Goal: Information Seeking & Learning: Learn about a topic

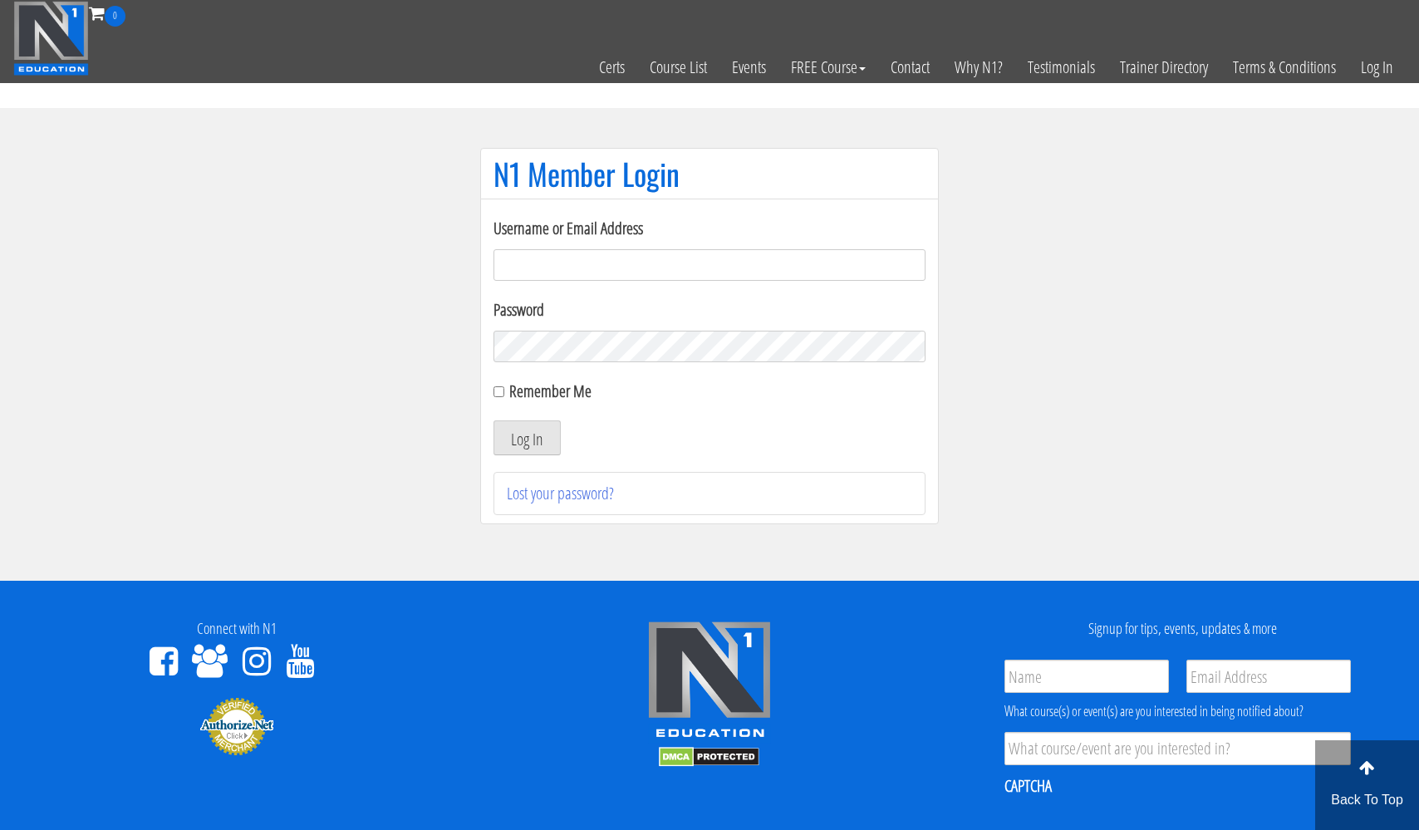
type input "[EMAIL_ADDRESS][DOMAIN_NAME]"
click at [527, 438] on button "Log In" at bounding box center [526, 437] width 67 height 35
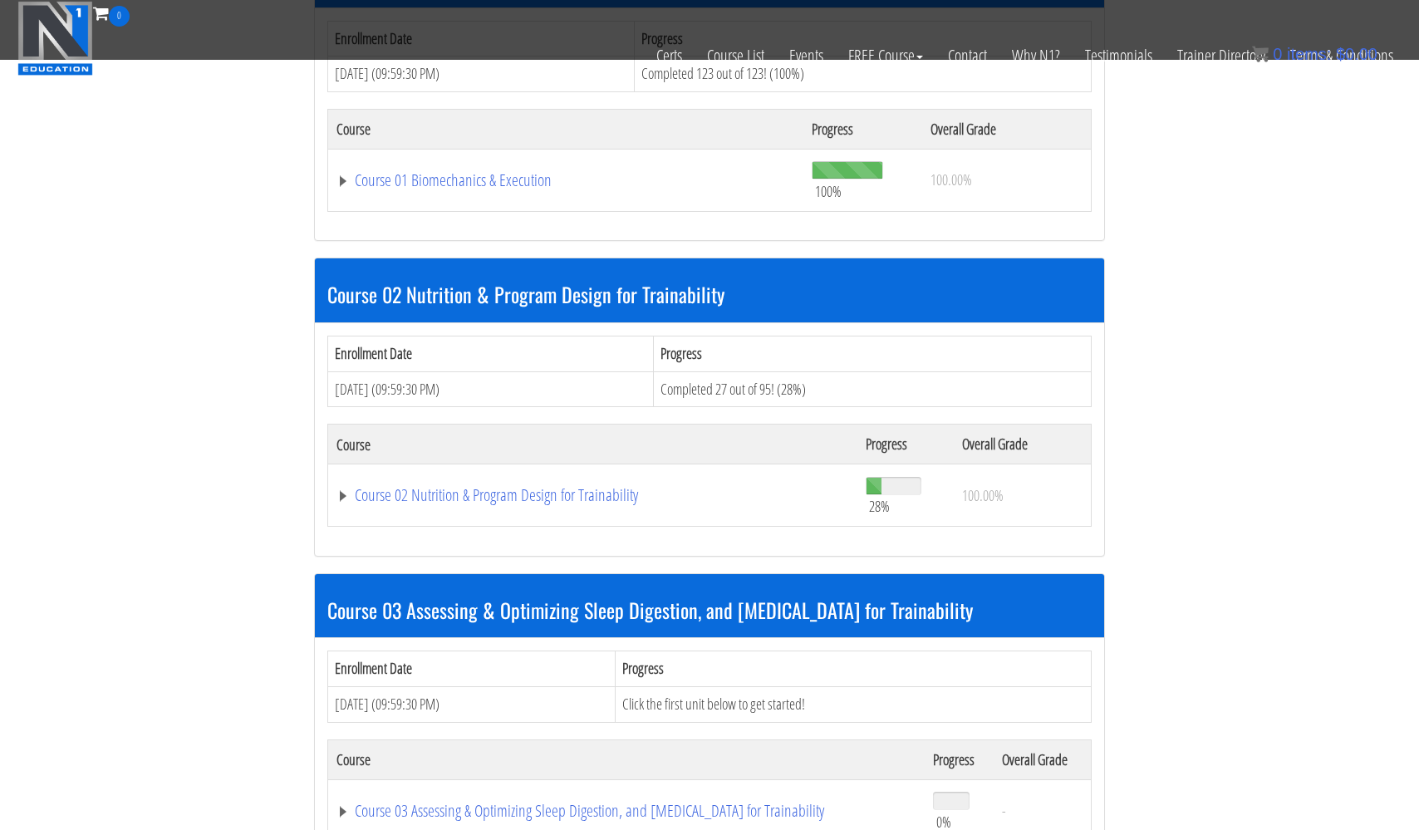
scroll to position [891, 0]
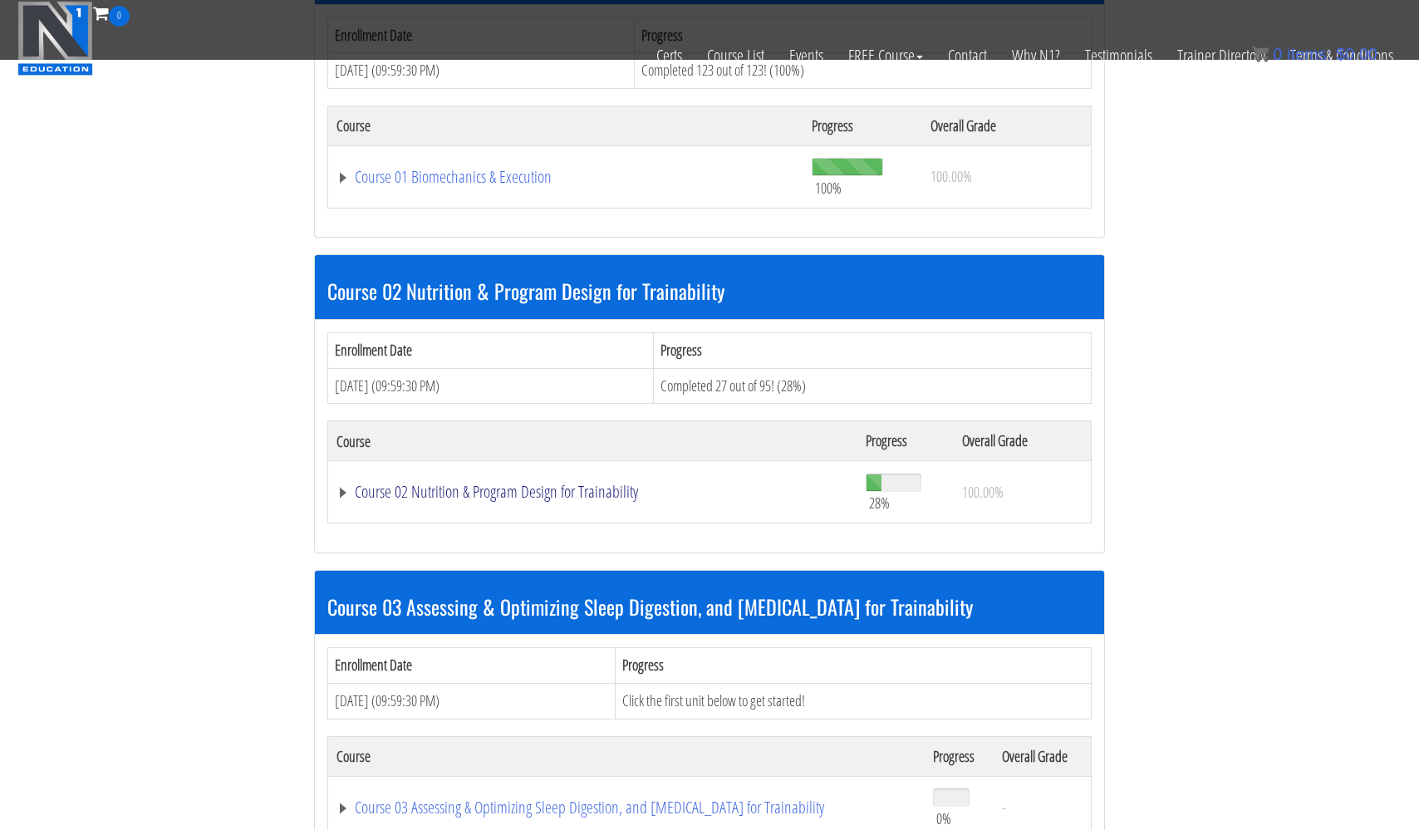
click at [522, 488] on link "Course 02 Nutrition & Program Design for Trainability" at bounding box center [592, 491] width 512 height 17
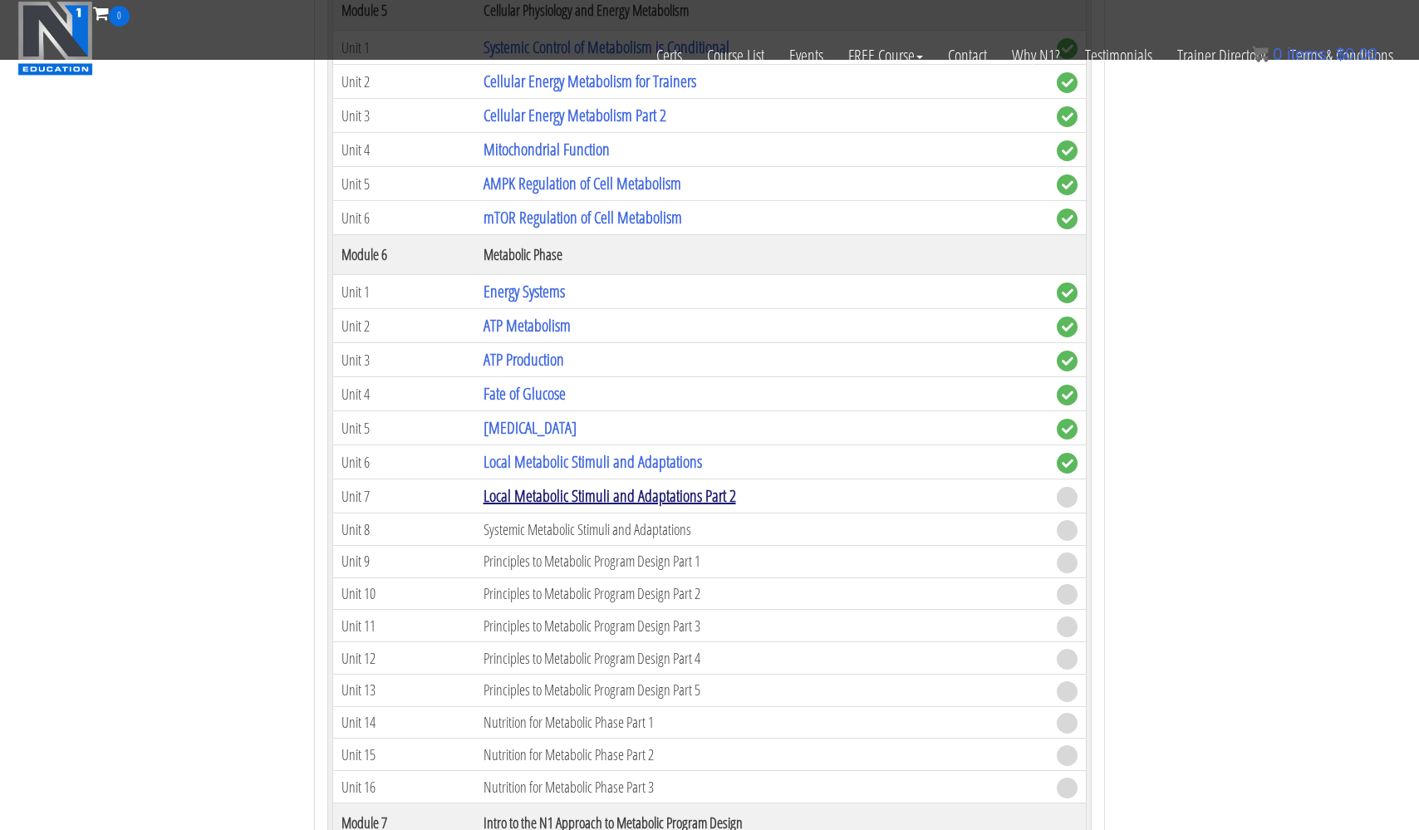
scroll to position [2102, 0]
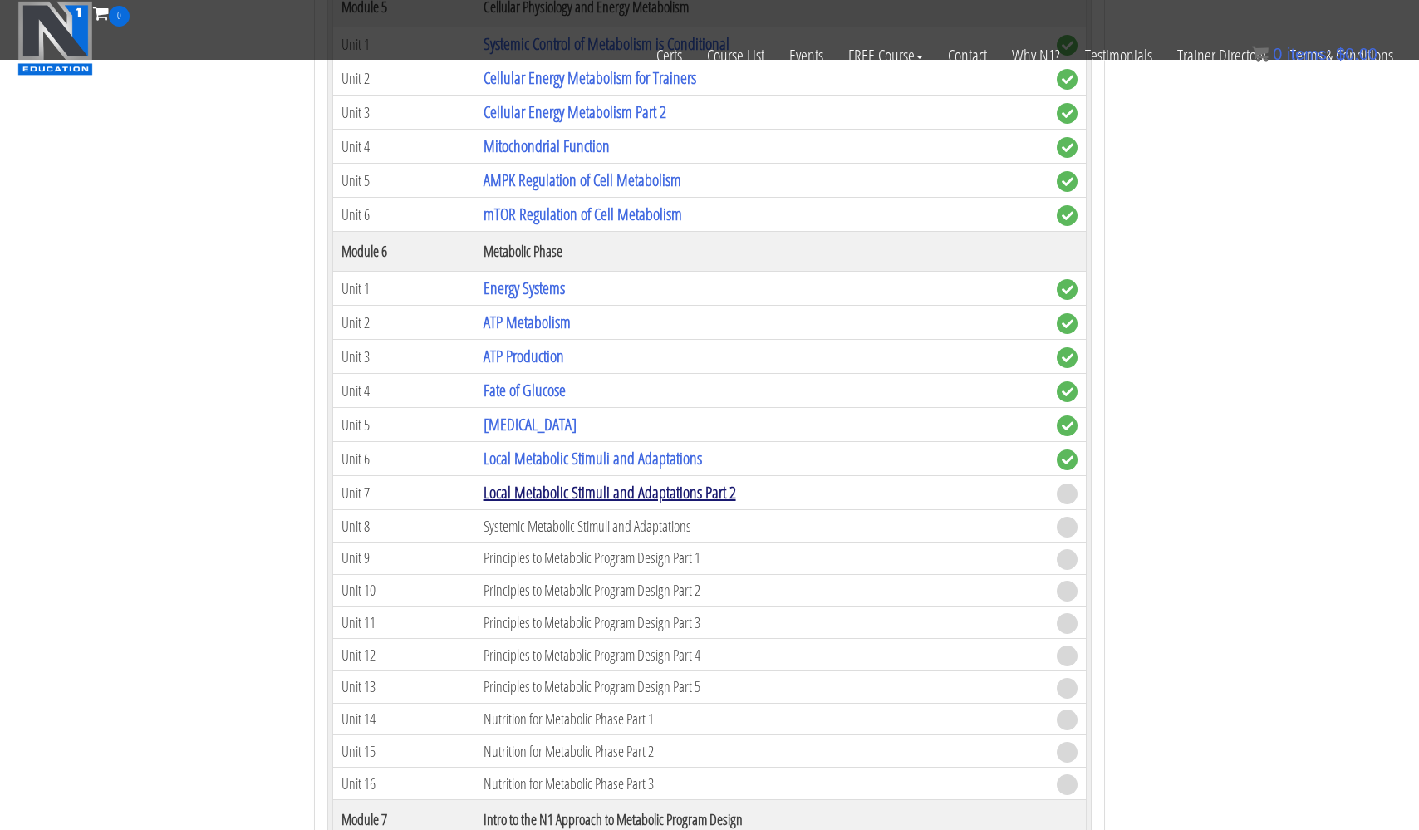
click at [525, 488] on link "Local Metabolic Stimuli and Adaptations Part 2" at bounding box center [609, 492] width 252 height 22
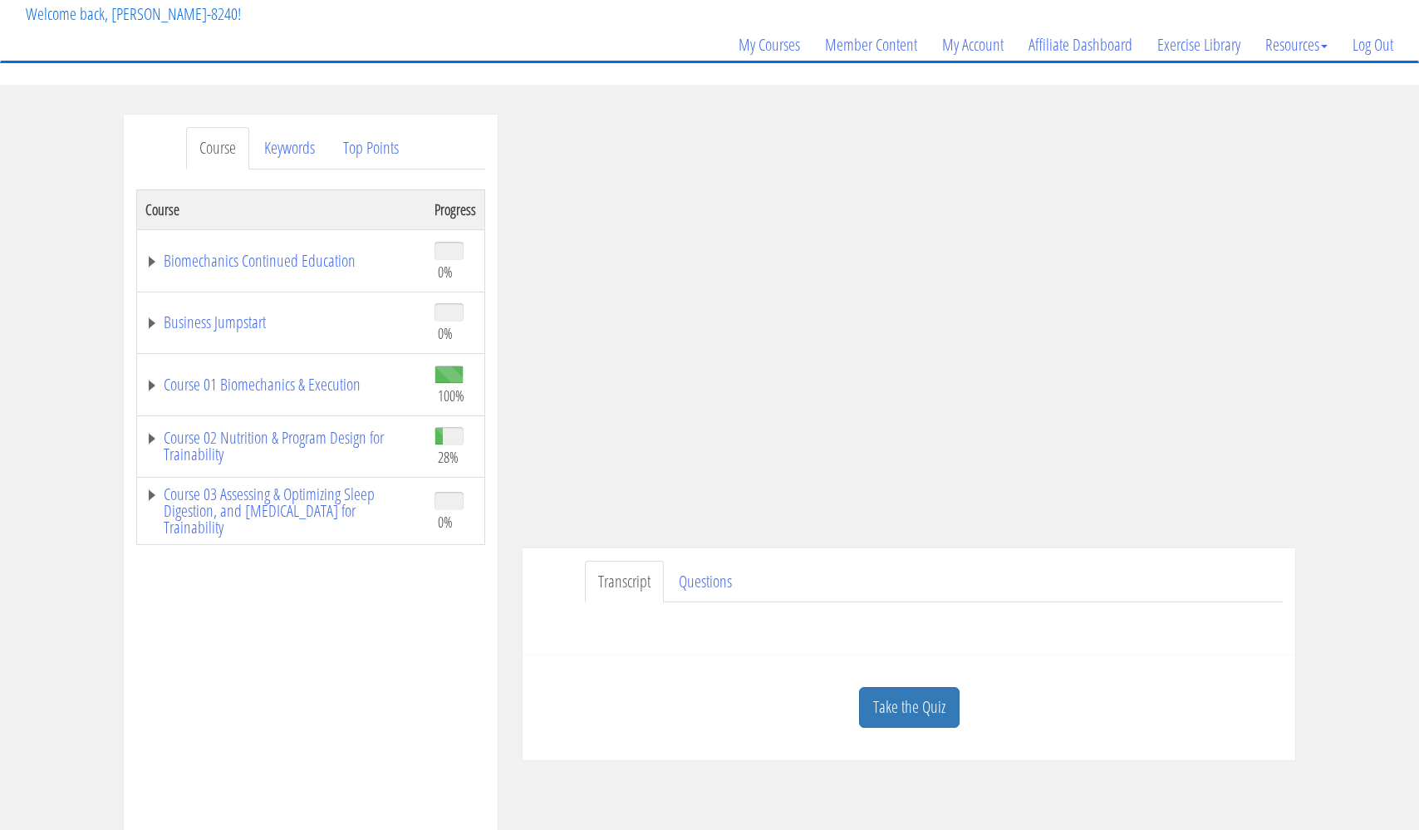
scroll to position [110, 0]
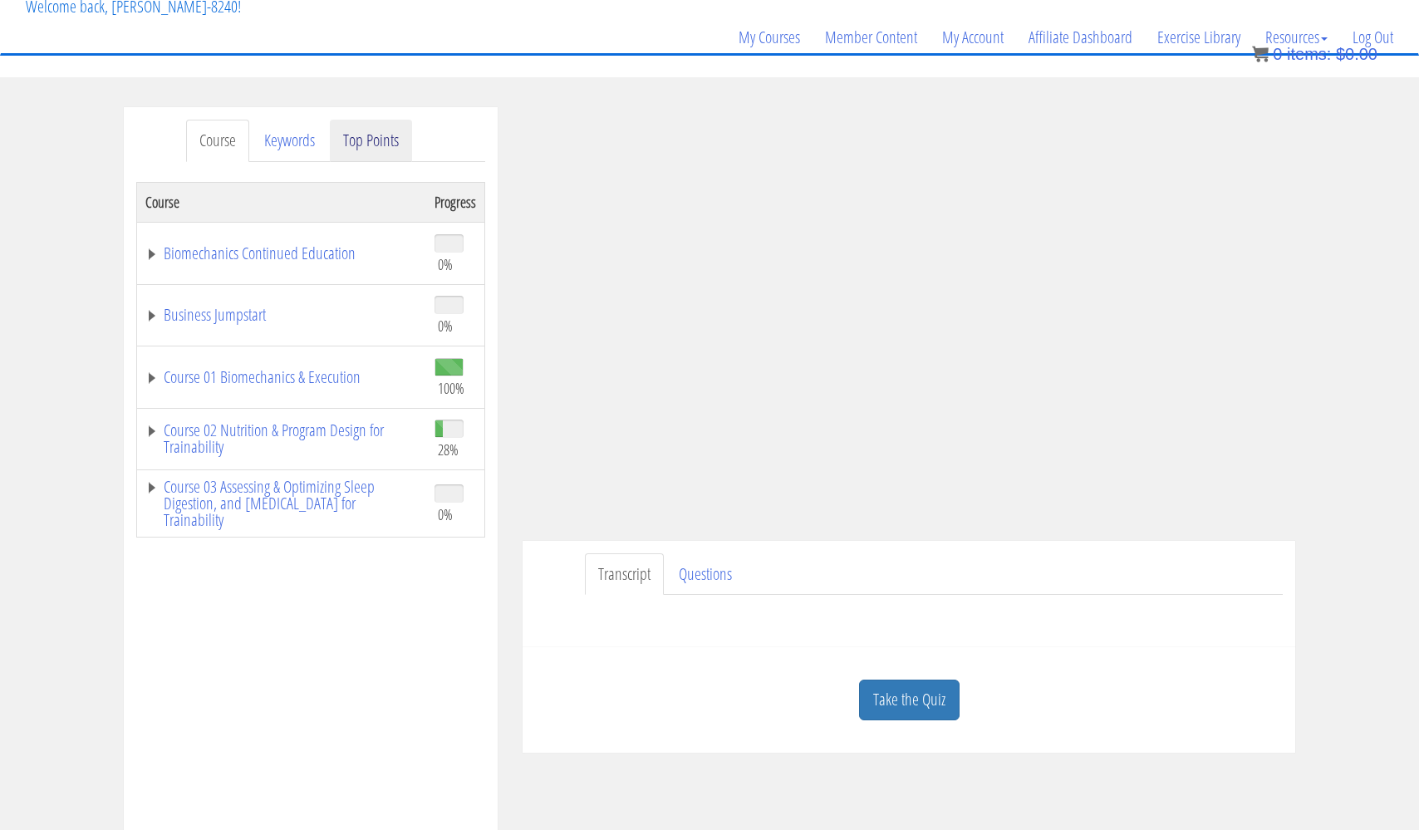
click at [373, 140] on link "Top Points" at bounding box center [371, 141] width 82 height 42
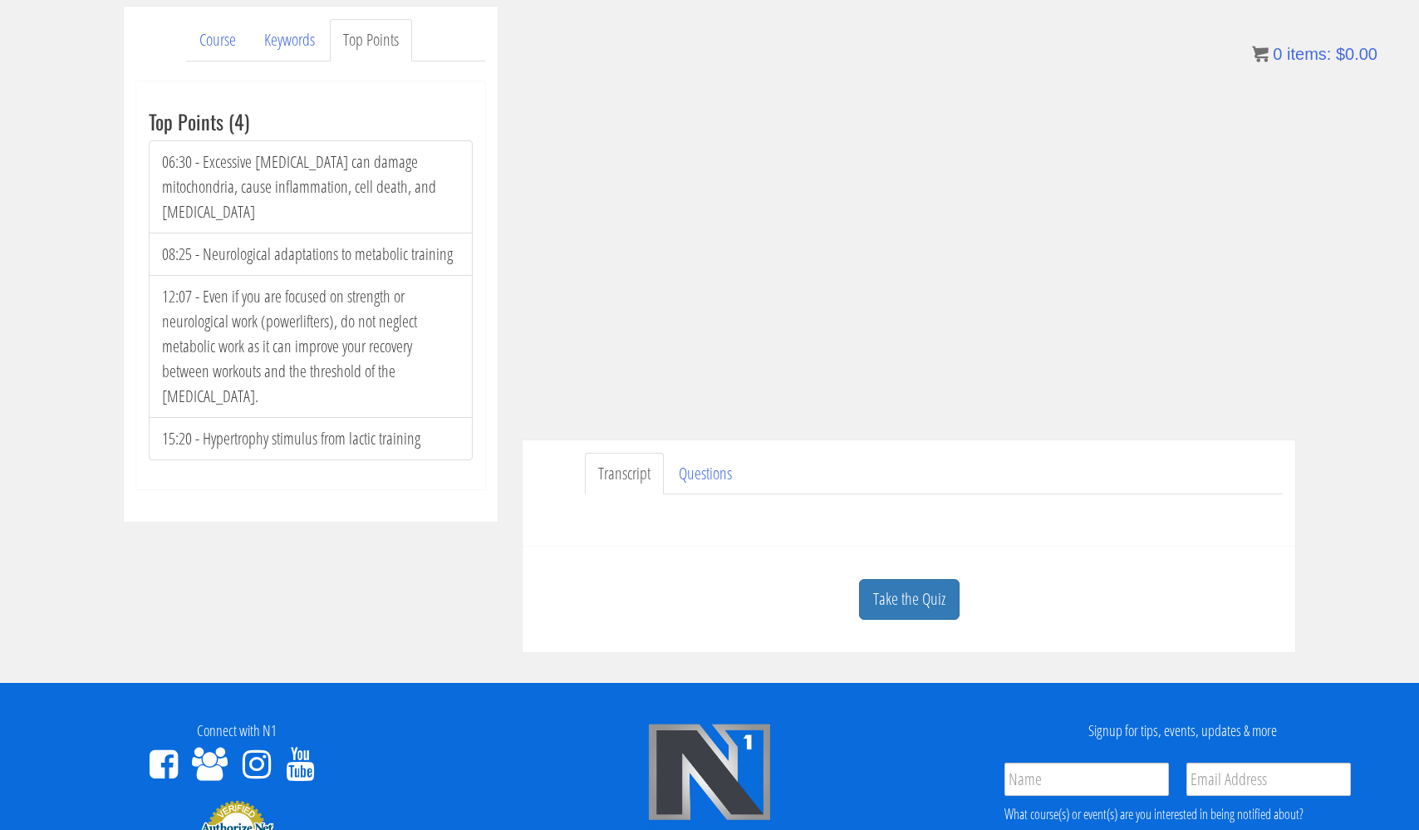
scroll to position [228, 0]
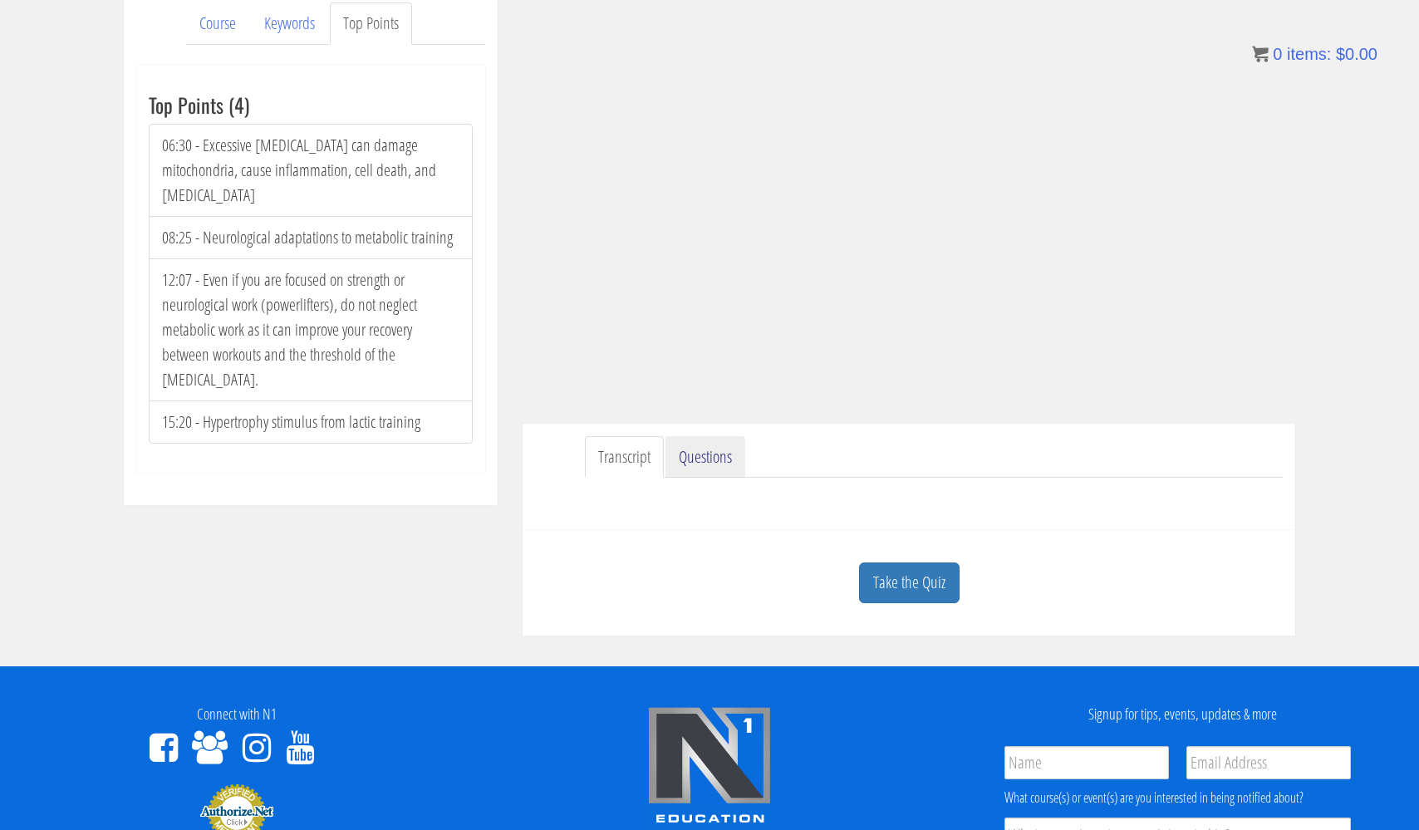
click at [707, 451] on link "Questions" at bounding box center [705, 457] width 80 height 42
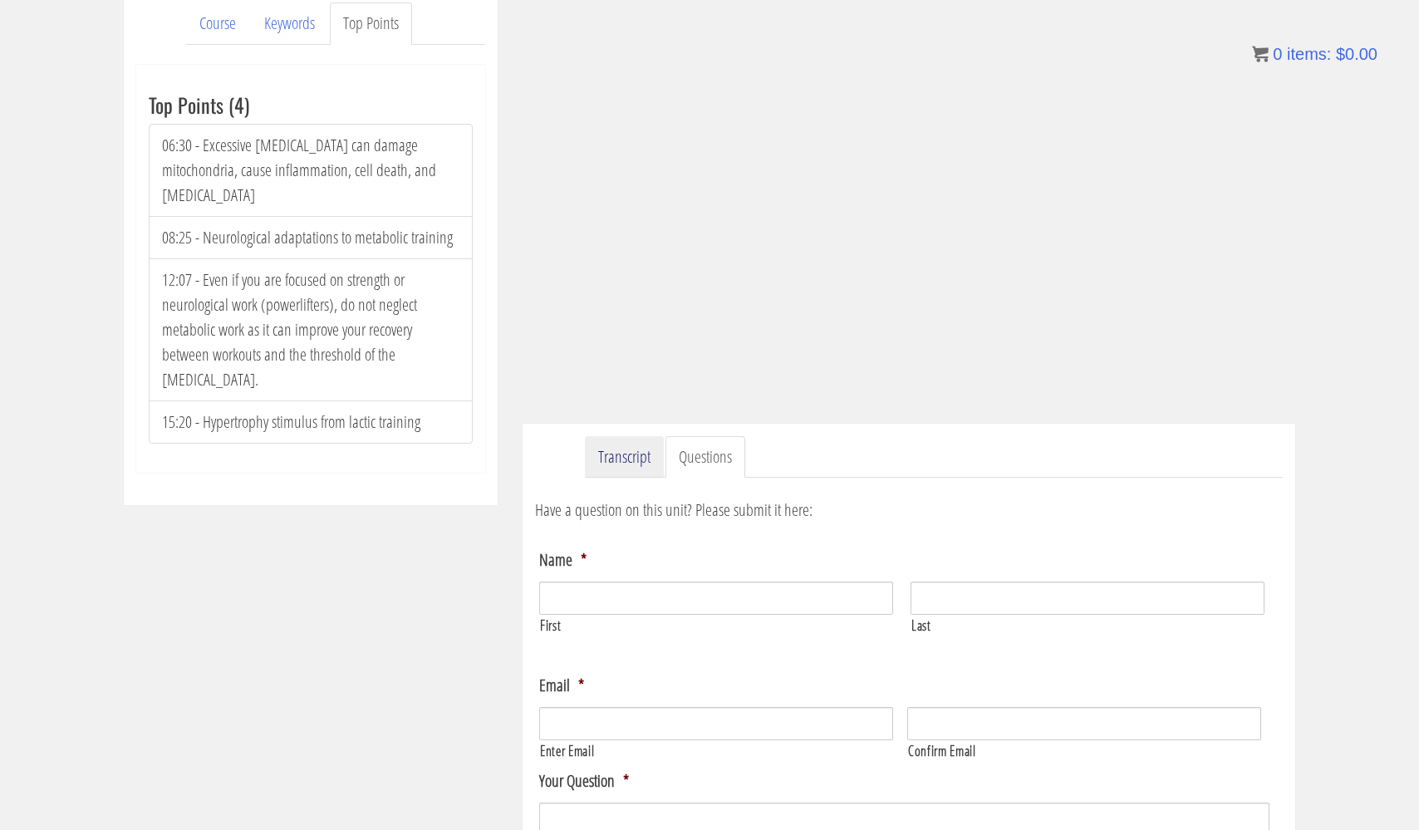
click at [611, 451] on link "Transcript" at bounding box center [624, 457] width 79 height 42
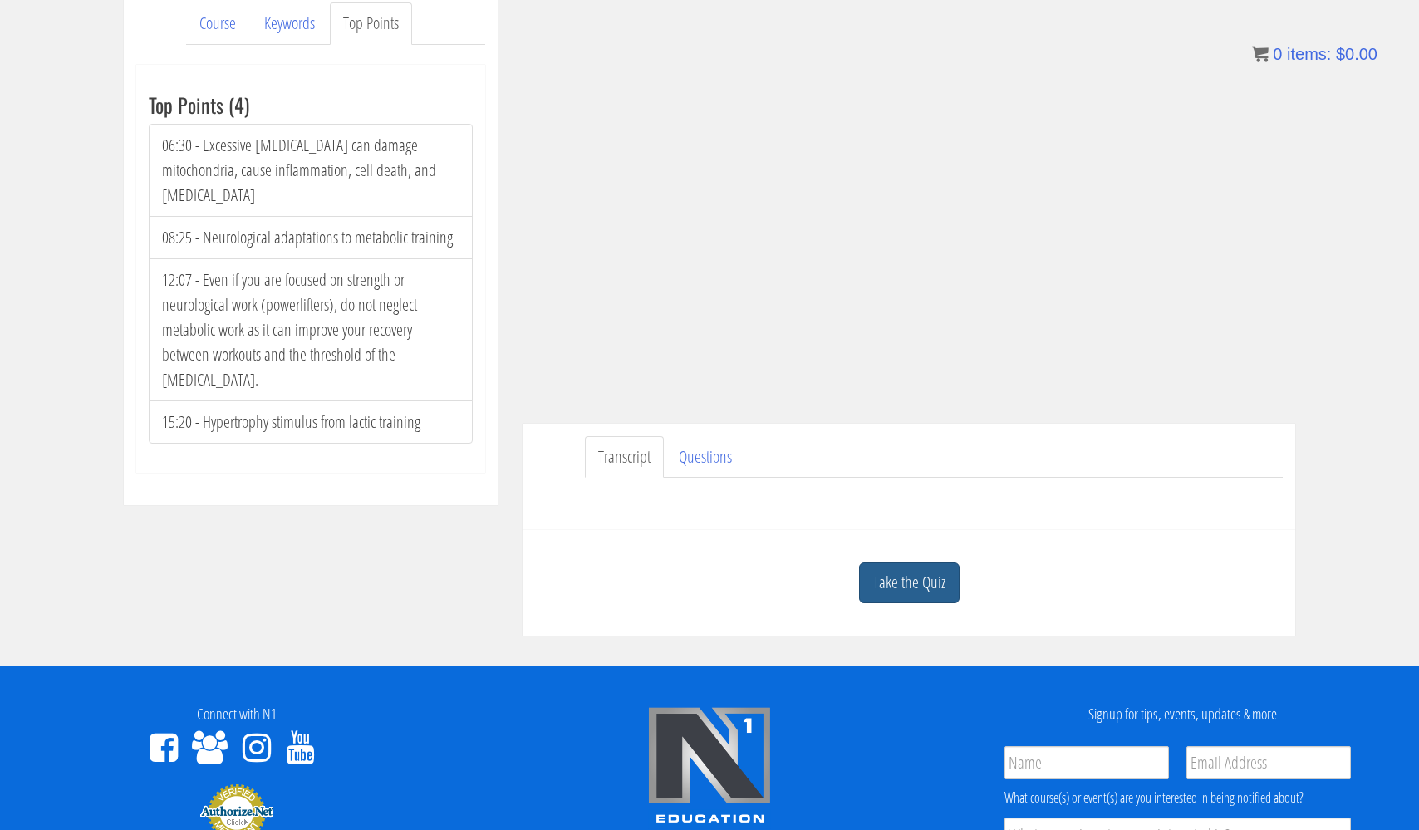
click at [876, 571] on link "Take the Quiz" at bounding box center [909, 582] width 100 height 41
